Goal: Task Accomplishment & Management: Manage account settings

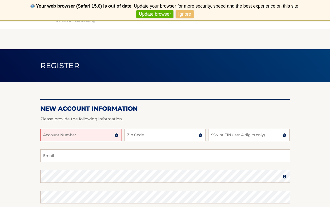
click at [76, 135] on input "Account Number" at bounding box center [81, 134] width 82 height 13
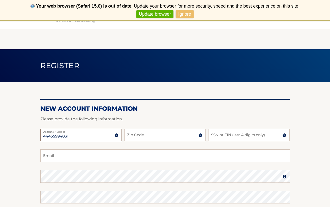
type input "44455994031"
type input "33186"
type input "4172"
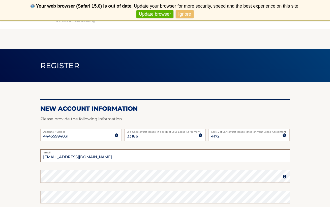
type input "[EMAIL_ADDRESS][DOMAIN_NAME]"
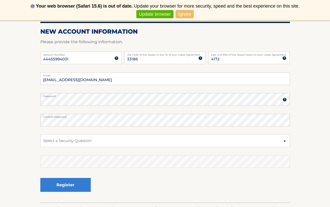
scroll to position [79, 0]
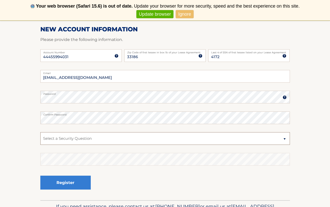
select select "2"
click at [77, 197] on fieldset "Mgal0002@gmail.com Email Password Password should be a minimum of 6 characters …" at bounding box center [165, 135] width 250 height 130
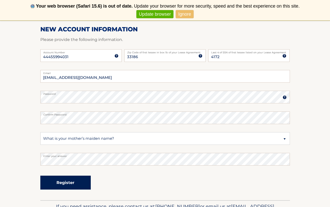
click at [74, 182] on button "Register" at bounding box center [65, 182] width 50 height 14
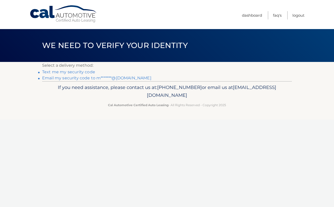
click at [114, 78] on link "Email my security code to m*******@gmail.com" at bounding box center [96, 77] width 109 height 5
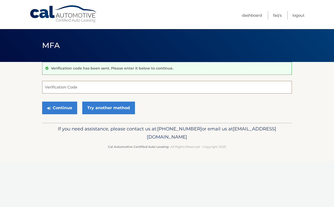
click at [127, 85] on input "Verification Code" at bounding box center [167, 87] width 250 height 13
paste input "817696"
click at [74, 109] on button "Continue" at bounding box center [59, 107] width 35 height 13
type input "817696"
click at [56, 106] on button "Continue" at bounding box center [59, 107] width 35 height 13
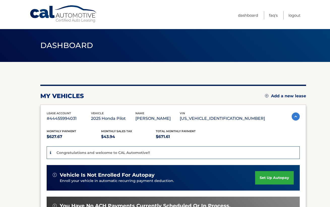
click at [272, 177] on link "set up autopay" at bounding box center [274, 177] width 38 height 13
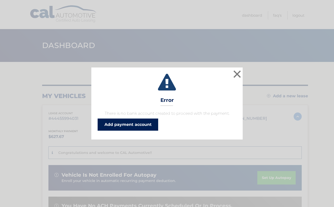
click at [133, 120] on link "Add payment account" at bounding box center [128, 124] width 61 height 12
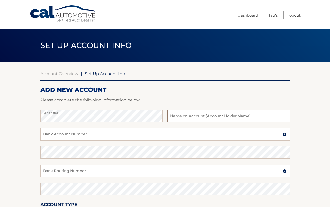
type input "M"
type input "David Mancuso"
click at [59, 136] on input "Bank Account Number" at bounding box center [165, 134] width 250 height 13
type input "670831325"
click at [54, 172] on input "Bank Routing Number" at bounding box center [165, 170] width 250 height 13
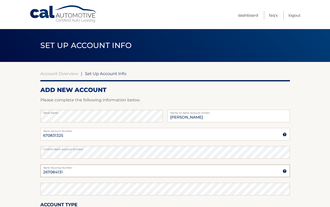
type input "267084131"
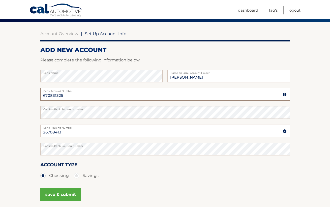
scroll to position [85, 0]
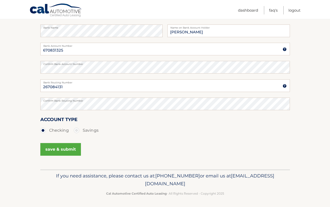
click at [61, 148] on button "save & submit" at bounding box center [60, 149] width 41 height 13
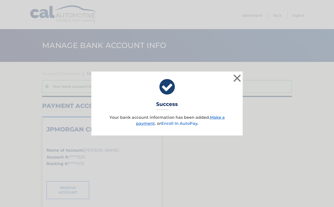
click at [187, 123] on link "Enroll In AutoPay" at bounding box center [179, 123] width 36 height 5
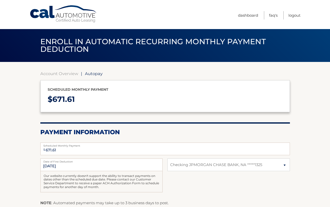
select select "Y2U0NmEyNmYtZGJlNS00NWM5LWFlNjAtZDg0NDA3MTBhMTA5"
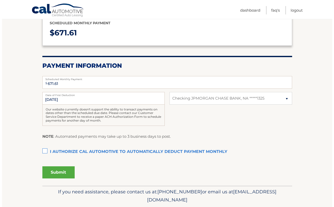
scroll to position [82, 0]
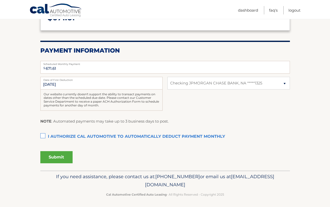
click at [43, 134] on label "I authorize cal automotive to automatically deduct payment monthly This checkbo…" at bounding box center [165, 137] width 250 height 10
click at [0, 0] on input "I authorize cal automotive to automatically deduct payment monthly This checkbo…" at bounding box center [0, 0] width 0 height 0
click at [60, 156] on button "Submit" at bounding box center [56, 157] width 32 height 12
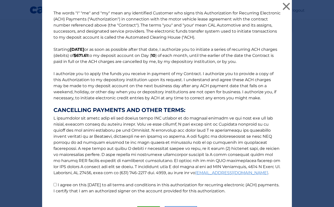
scroll to position [32, 0]
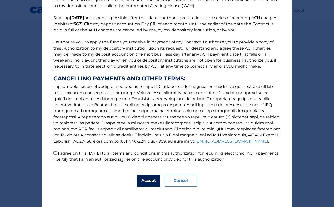
click at [147, 179] on button "Accept" at bounding box center [148, 180] width 23 height 12
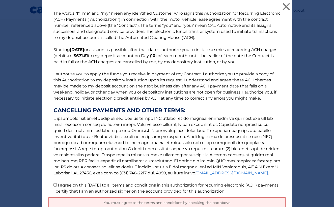
scroll to position [44, 0]
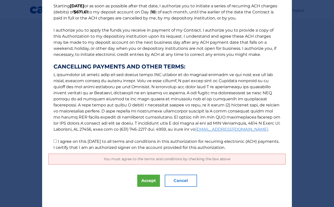
click at [54, 141] on input "I agree on this 09/07/2025 to all terms and conditions in this authorization fo…" at bounding box center [55, 140] width 3 height 3
checkbox input "true"
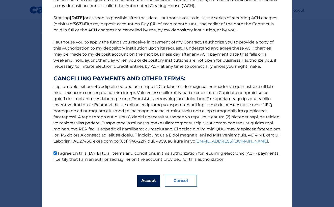
click at [148, 180] on button "Accept" at bounding box center [148, 180] width 23 height 12
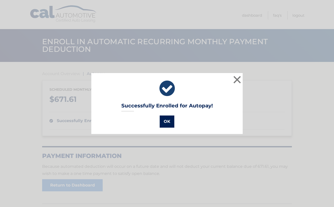
click at [169, 121] on button "OK" at bounding box center [167, 121] width 15 height 12
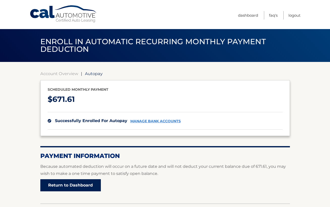
click at [59, 185] on link "Return to Dashboard" at bounding box center [70, 185] width 61 height 12
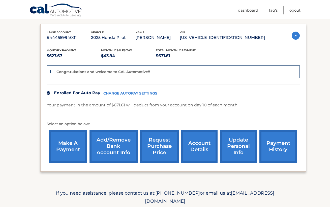
scroll to position [98, 0]
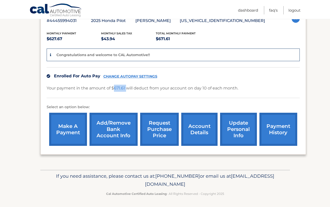
drag, startPoint x: 126, startPoint y: 88, endPoint x: 115, endPoint y: 87, distance: 11.9
click at [114, 87] on p "Your payment in the amount of $671.61 will deduct from your account on day 10 o…" at bounding box center [143, 88] width 192 height 7
copy p "671.61"
click at [296, 9] on link "Logout" at bounding box center [295, 10] width 12 height 8
